Goal: Navigation & Orientation: Find specific page/section

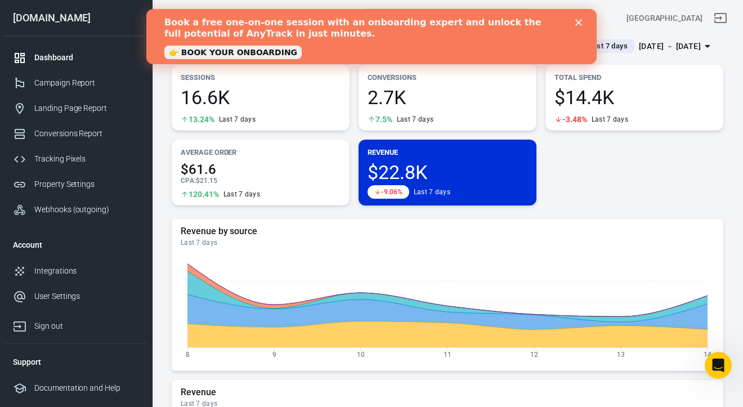
click at [575, 19] on icon "Close" at bounding box center [578, 22] width 7 height 7
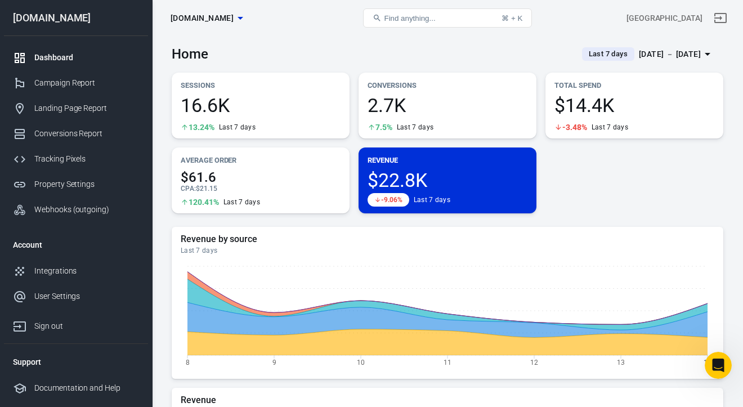
click at [484, 186] on span "$22.8K" at bounding box center [448, 180] width 160 height 19
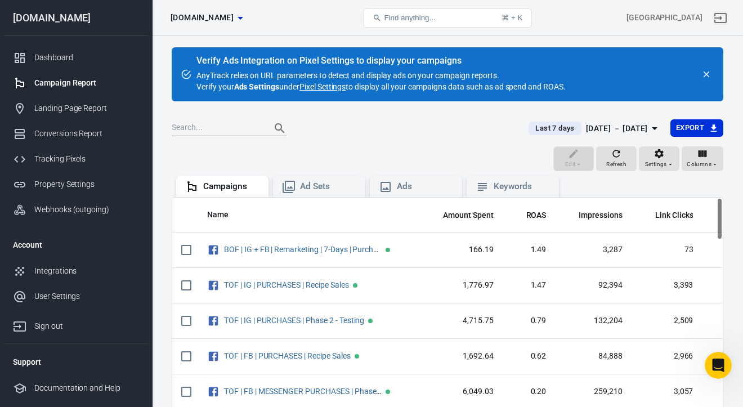
drag, startPoint x: 707, startPoint y: 72, endPoint x: 595, endPoint y: 77, distance: 111.5
click at [707, 72] on icon "close" at bounding box center [706, 74] width 10 height 10
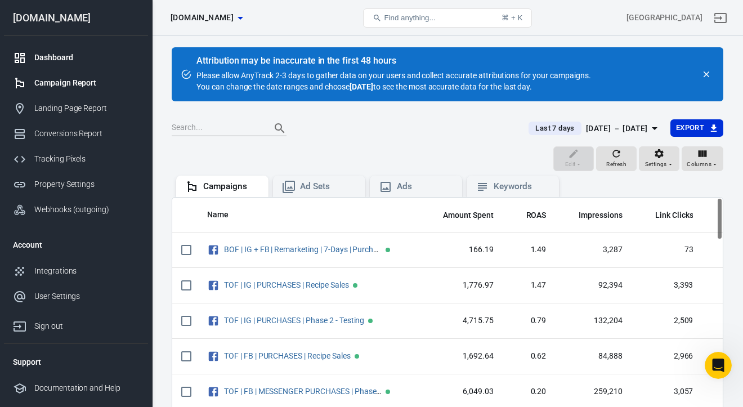
click at [42, 54] on div "Dashboard" at bounding box center [86, 58] width 105 height 12
